Goal: Transaction & Acquisition: Subscribe to service/newsletter

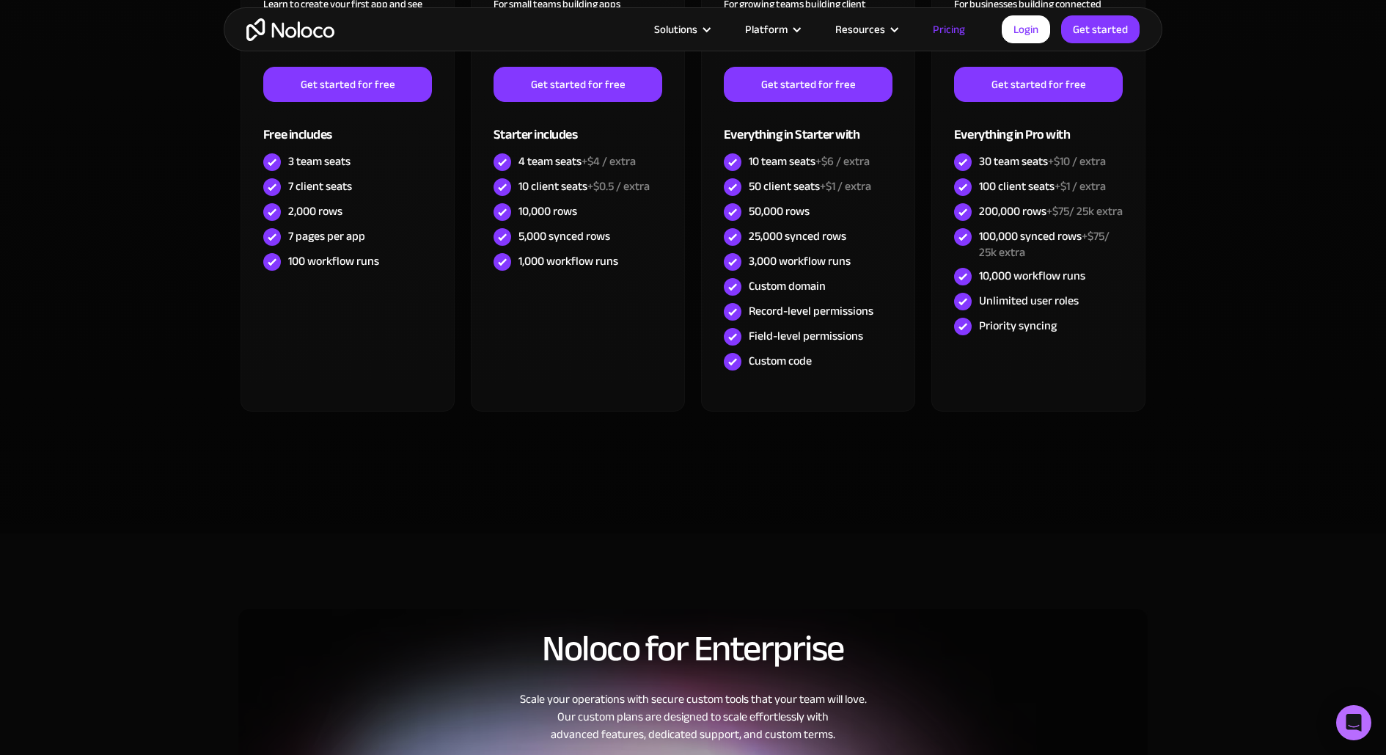
scroll to position [559, 0]
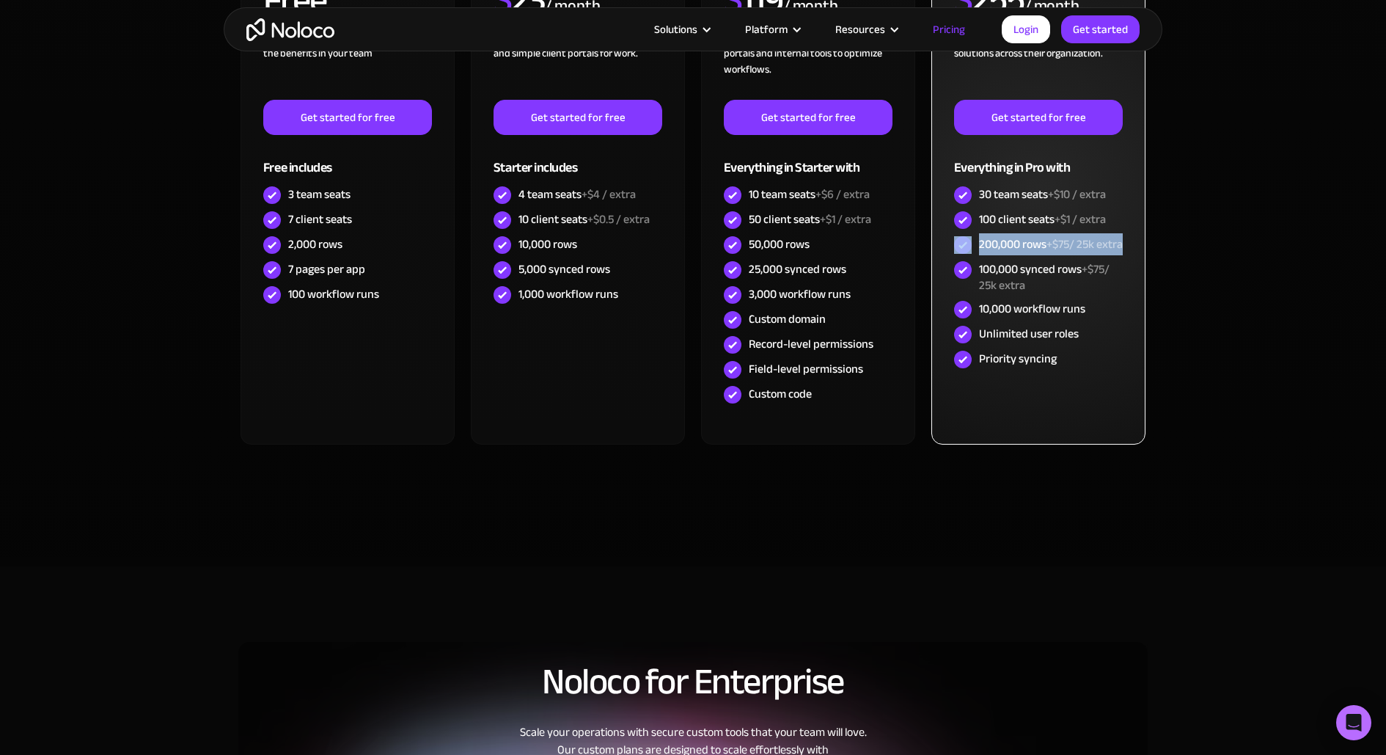
drag, startPoint x: 972, startPoint y: 241, endPoint x: 1124, endPoint y: 260, distance: 153.7
click at [1124, 260] on div "BUSINESS $ 255 / month For businesses building connected solutions across their…" at bounding box center [1038, 187] width 214 height 515
click at [1030, 241] on div "200,000 rows +$75/ 25k extra" at bounding box center [1051, 244] width 144 height 16
drag, startPoint x: 1024, startPoint y: 258, endPoint x: 980, endPoint y: 235, distance: 49.5
click at [980, 236] on div "200,000 rows +$75/ 25k extra" at bounding box center [1051, 244] width 144 height 16
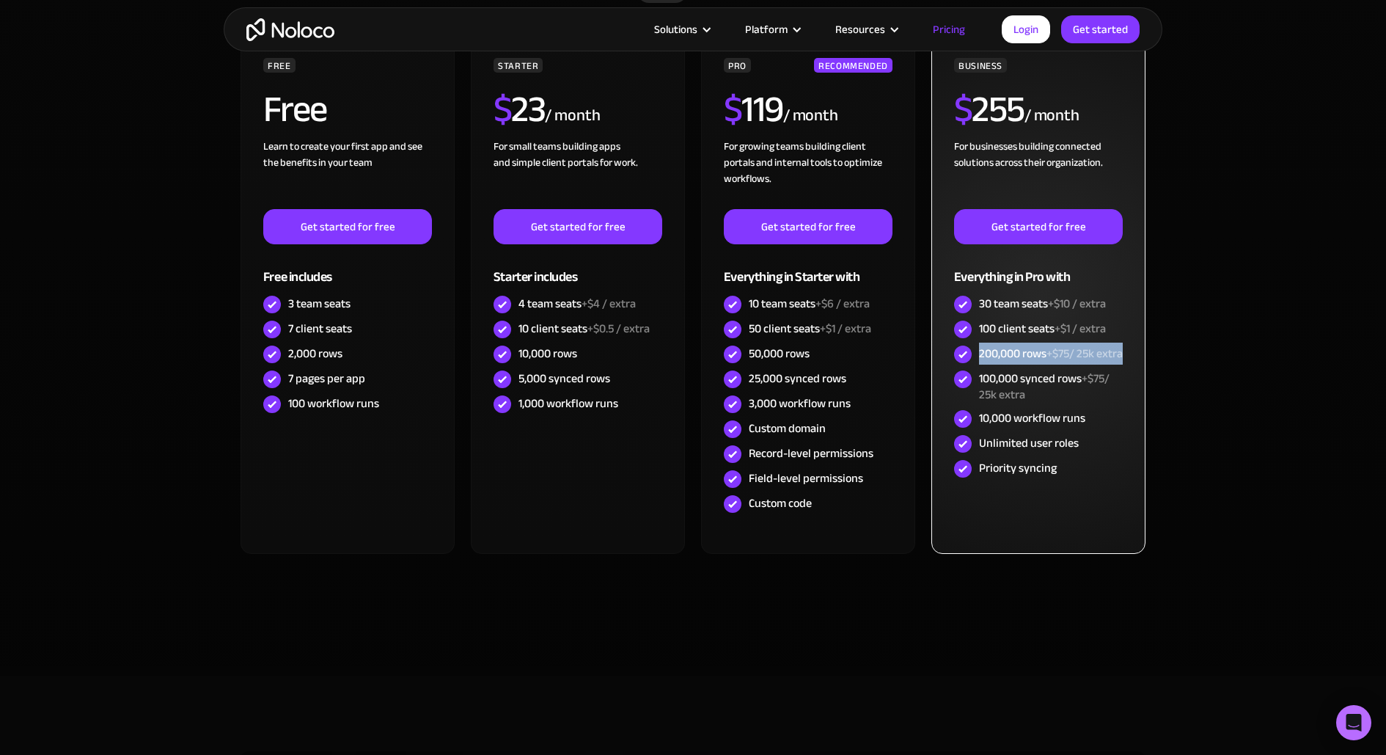
scroll to position [438, 0]
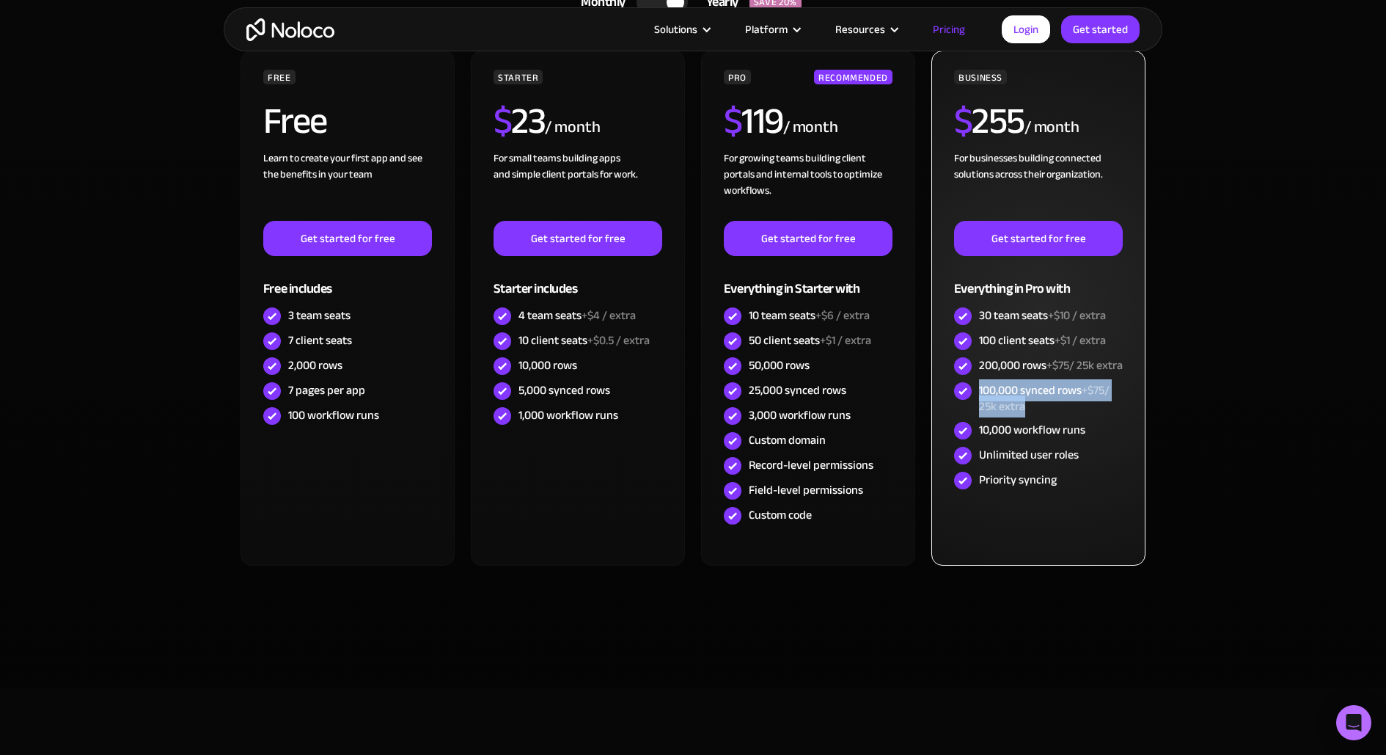
drag, startPoint x: 977, startPoint y: 403, endPoint x: 1084, endPoint y: 418, distance: 108.2
click at [1085, 418] on div "100,000 synced rows +$75/ 25k extra" at bounding box center [1038, 398] width 169 height 40
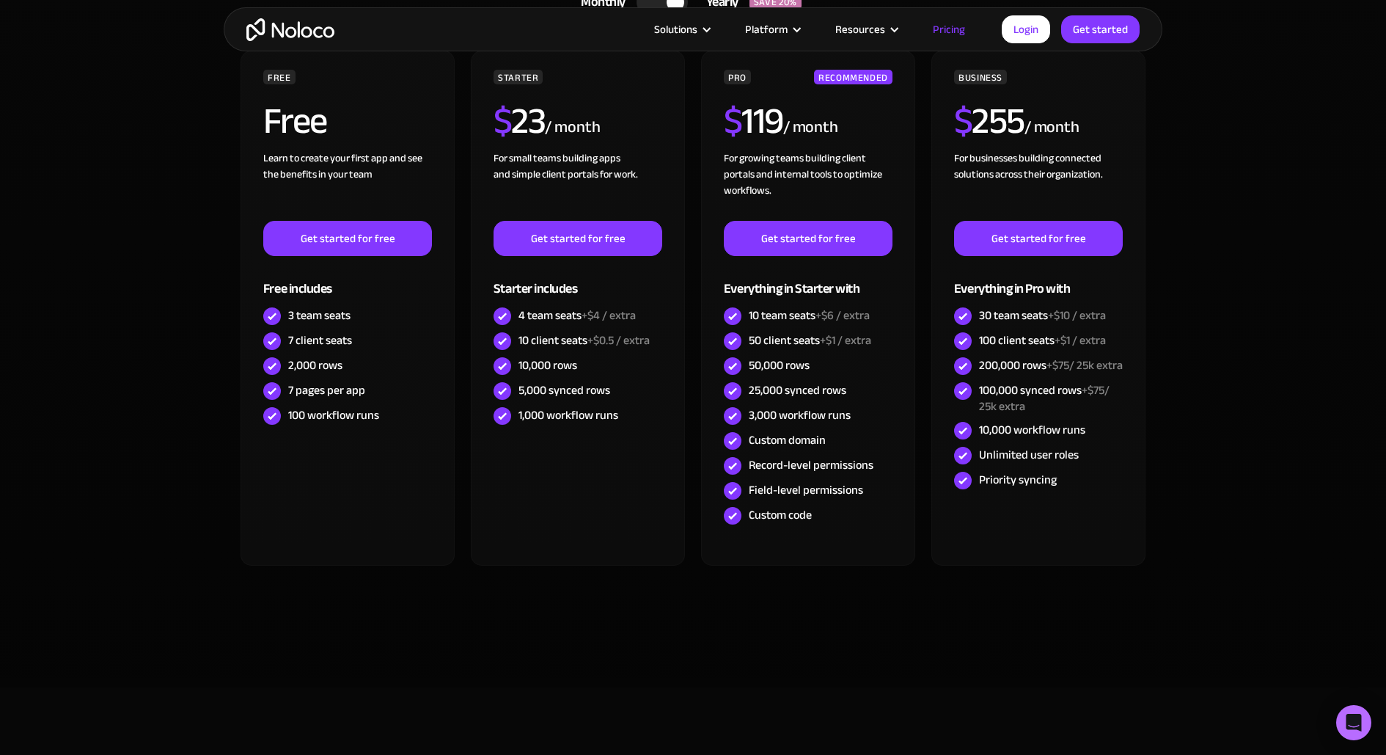
click at [1190, 428] on section "CHOOSE YOUR PLAN Monthly Yearly SAVE 20% Monthly Yearly SAVE 20% FREE Free Lear…" at bounding box center [693, 309] width 1386 height 755
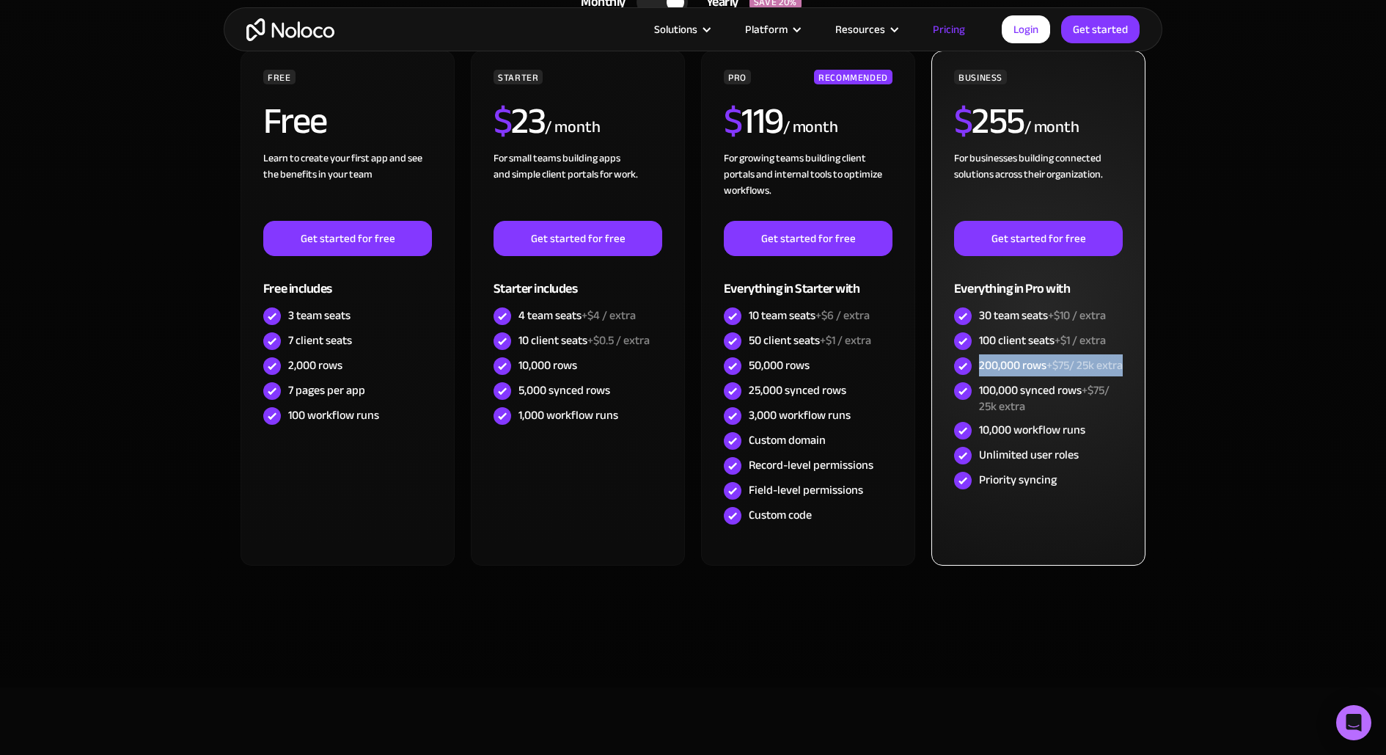
drag, startPoint x: 979, startPoint y: 364, endPoint x: 1111, endPoint y: 380, distance: 133.0
click at [1112, 373] on div "200,000 rows +$75/ 25k extra" at bounding box center [1051, 365] width 144 height 16
click at [1028, 370] on div "200,000 rows +$75/ 25k extra" at bounding box center [1051, 365] width 144 height 16
drag, startPoint x: 980, startPoint y: 363, endPoint x: 1081, endPoint y: 418, distance: 115.2
click at [1081, 418] on div "BUSINESS $ 255 / month For businesses building connected solutions across their…" at bounding box center [1038, 281] width 169 height 423
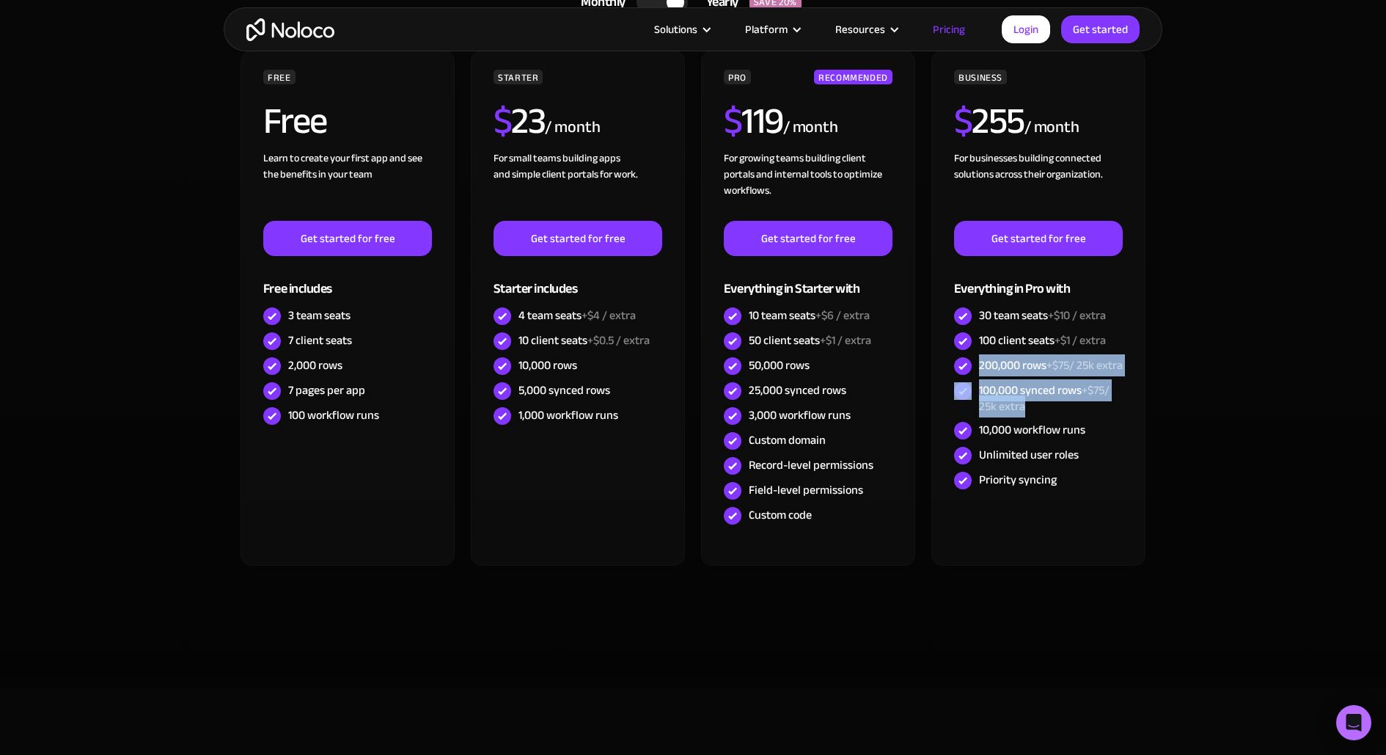
click at [1215, 385] on section "CHOOSE YOUR PLAN Monthly Yearly SAVE 20% Monthly Yearly SAVE 20% FREE Free Lear…" at bounding box center [693, 309] width 1386 height 755
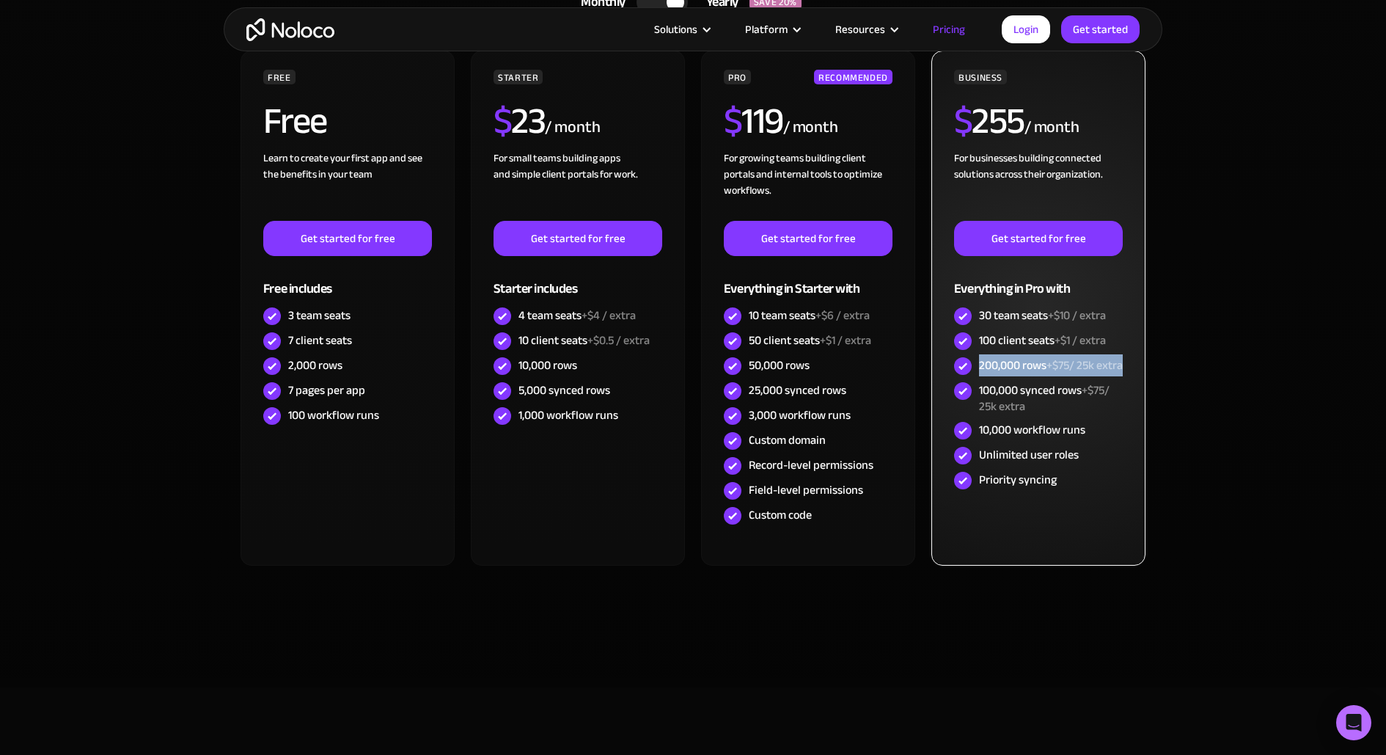
drag, startPoint x: 978, startPoint y: 363, endPoint x: 1114, endPoint y: 375, distance: 136.2
click at [1114, 373] on div "200,000 rows +$75/ 25k extra" at bounding box center [1051, 365] width 144 height 16
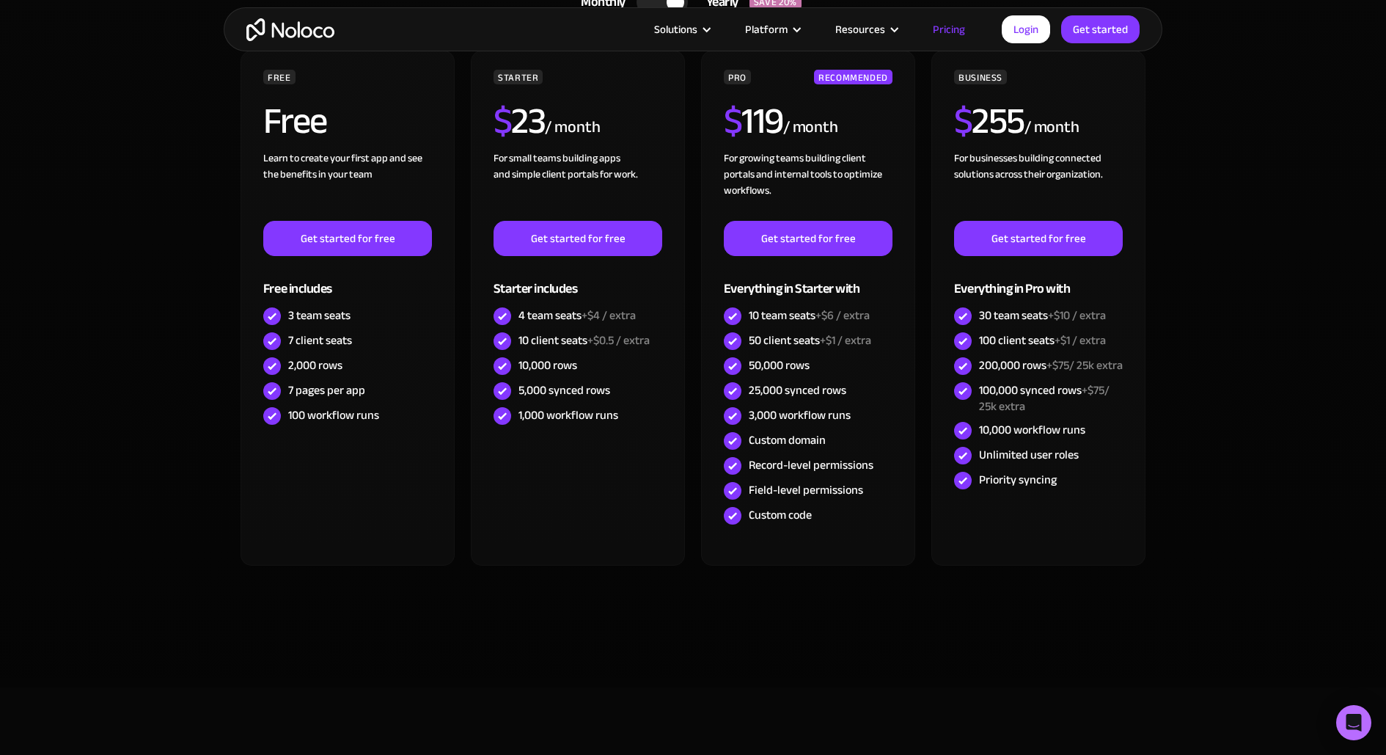
click at [1243, 275] on section "CHOOSE YOUR PLAN Monthly Yearly SAVE 20% Monthly Yearly SAVE 20% FREE Free Lear…" at bounding box center [693, 309] width 1386 height 755
